Goal: Information Seeking & Learning: Learn about a topic

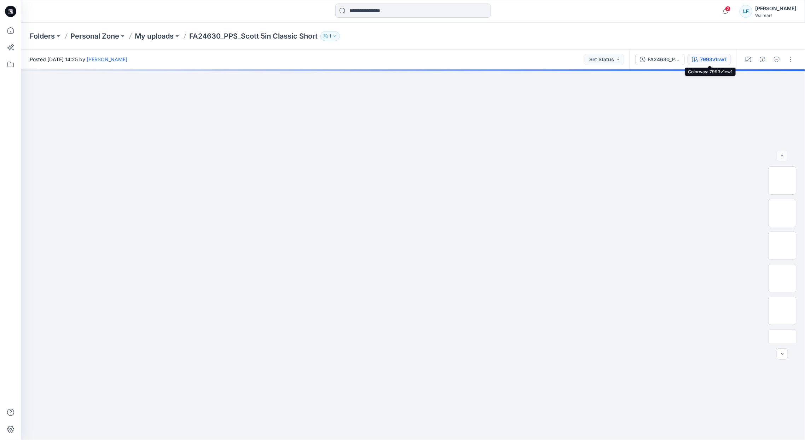
click at [716, 59] on div "7993v1cw1" at bounding box center [713, 60] width 27 height 8
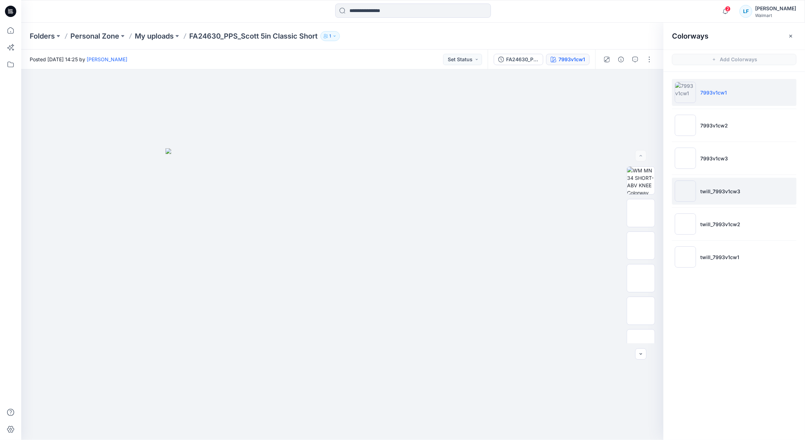
click at [705, 191] on p "twill_7993v1cw3" at bounding box center [721, 191] width 40 height 7
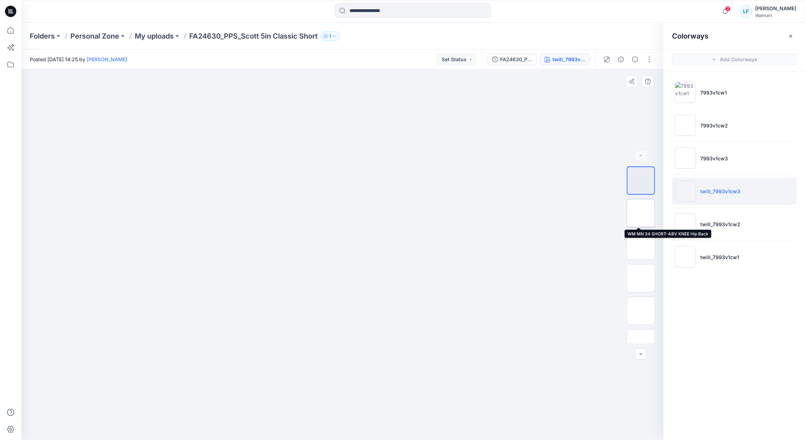
click at [641, 213] on img at bounding box center [641, 213] width 0 height 0
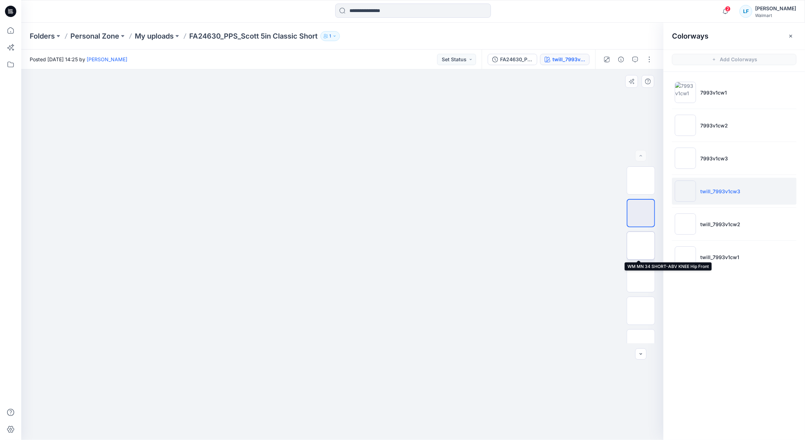
click at [641, 246] on img at bounding box center [641, 246] width 0 height 0
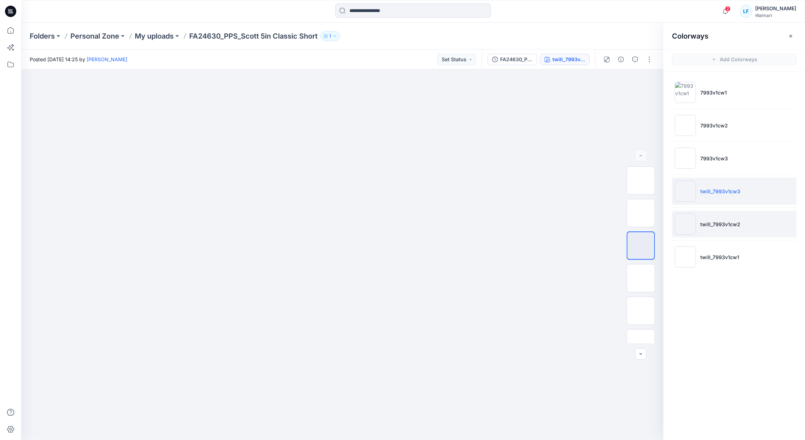
click at [708, 222] on p "twill_7993v1cw2" at bounding box center [721, 223] width 40 height 7
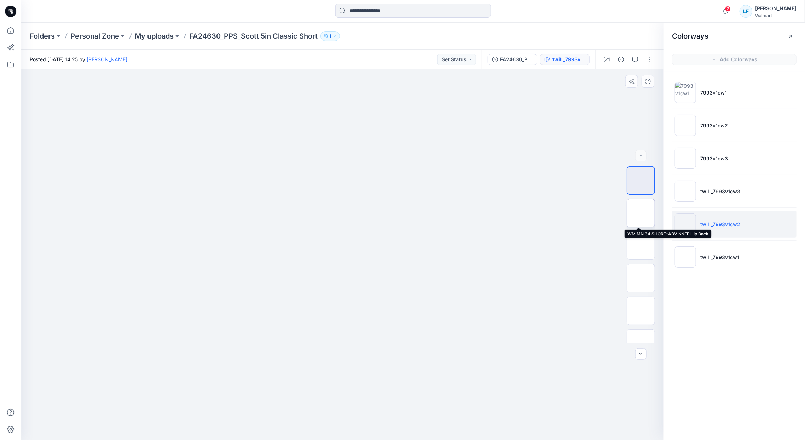
click at [641, 213] on img at bounding box center [641, 213] width 0 height 0
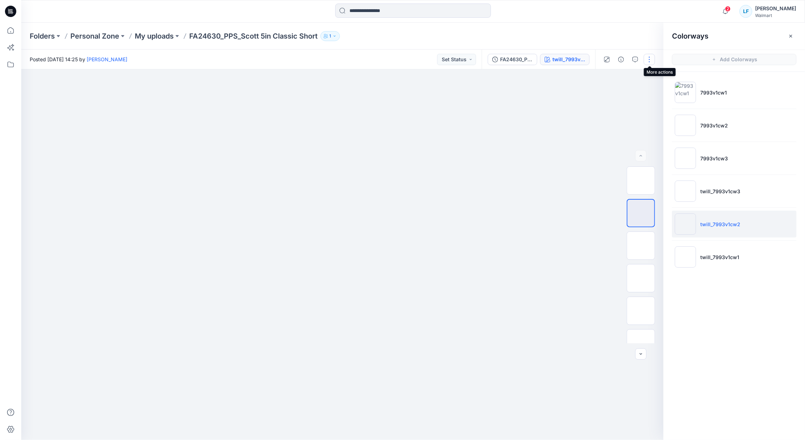
click at [650, 61] on button "button" at bounding box center [649, 59] width 11 height 11
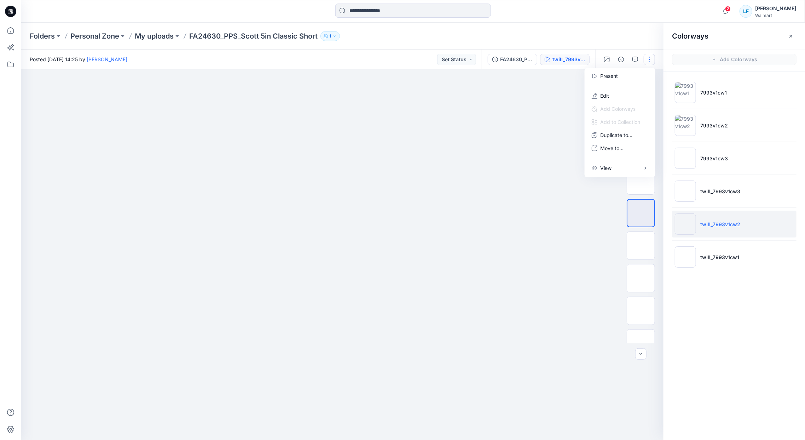
click at [510, 77] on img at bounding box center [343, 77] width 354 height 0
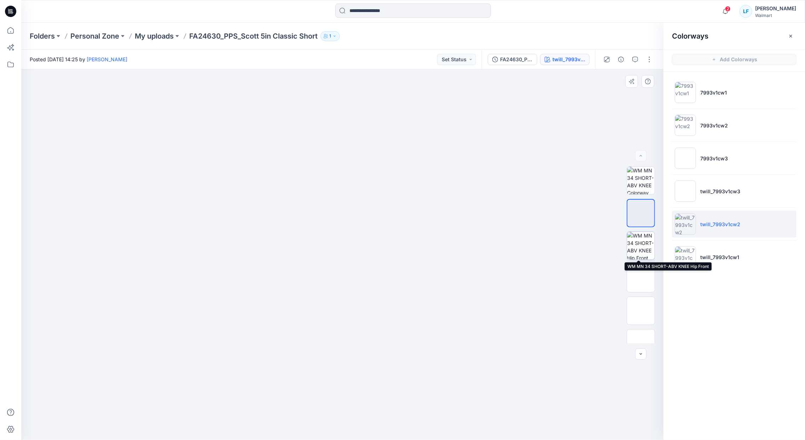
click at [641, 247] on img at bounding box center [641, 246] width 28 height 28
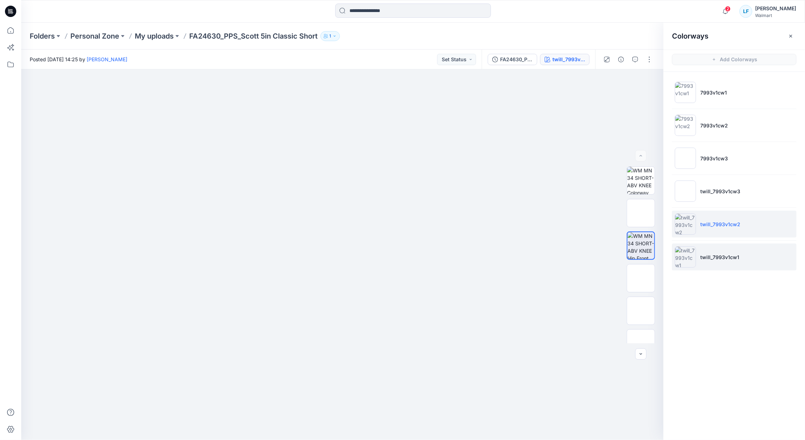
click at [684, 257] on img at bounding box center [685, 256] width 21 height 21
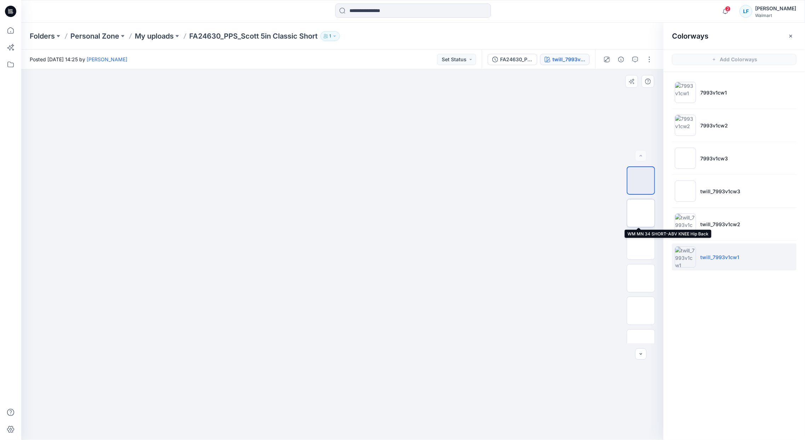
click at [641, 213] on img at bounding box center [641, 213] width 0 height 0
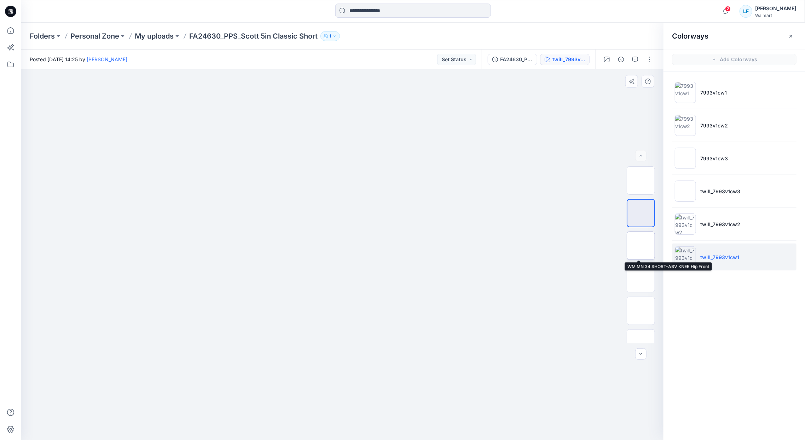
click at [641, 246] on img at bounding box center [641, 246] width 0 height 0
